Goal: Transaction & Acquisition: Subscribe to service/newsletter

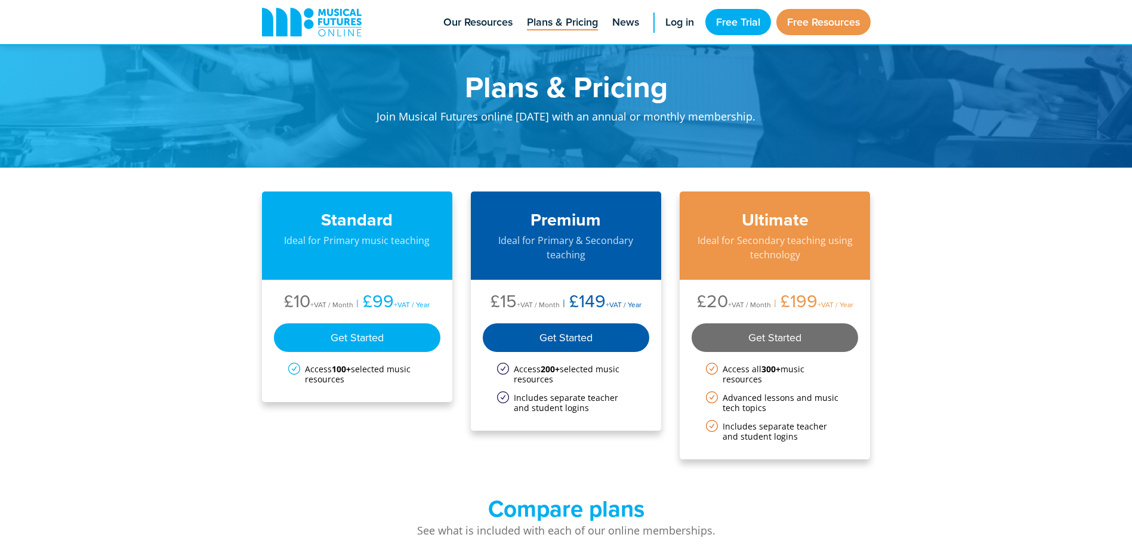
click at [783, 335] on div "Get Started" at bounding box center [775, 337] width 167 height 29
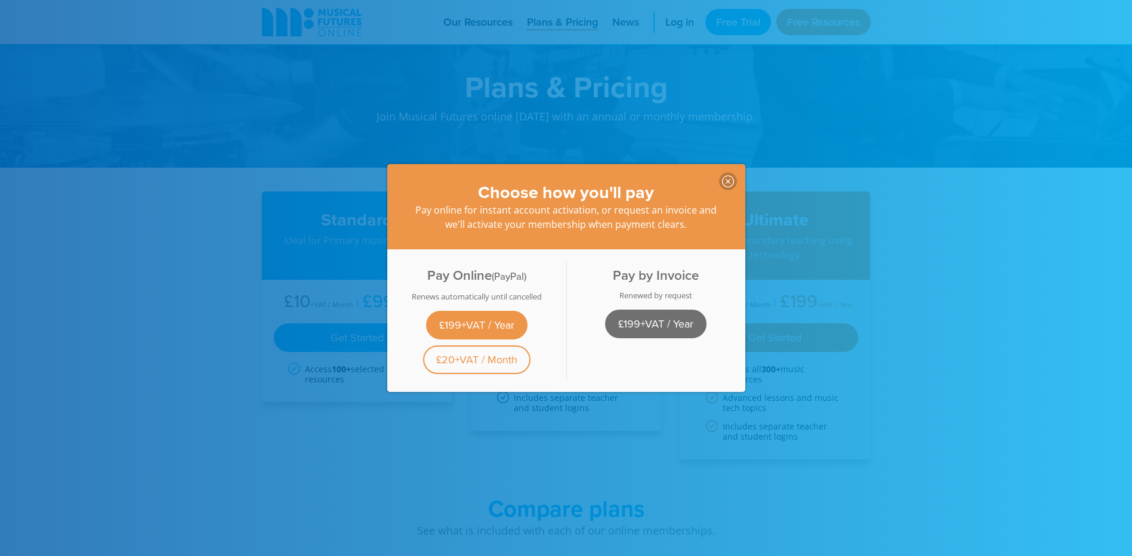
click at [630, 323] on link "£199+VAT / Year" at bounding box center [655, 324] width 101 height 29
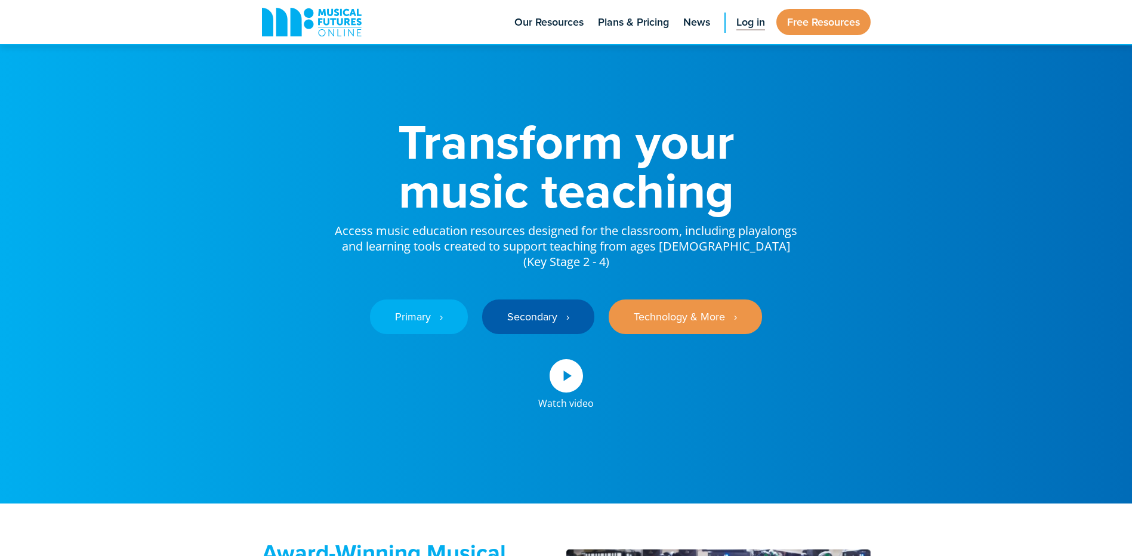
click at [742, 26] on span "Log in" at bounding box center [750, 22] width 29 height 16
